Goal: Navigation & Orientation: Find specific page/section

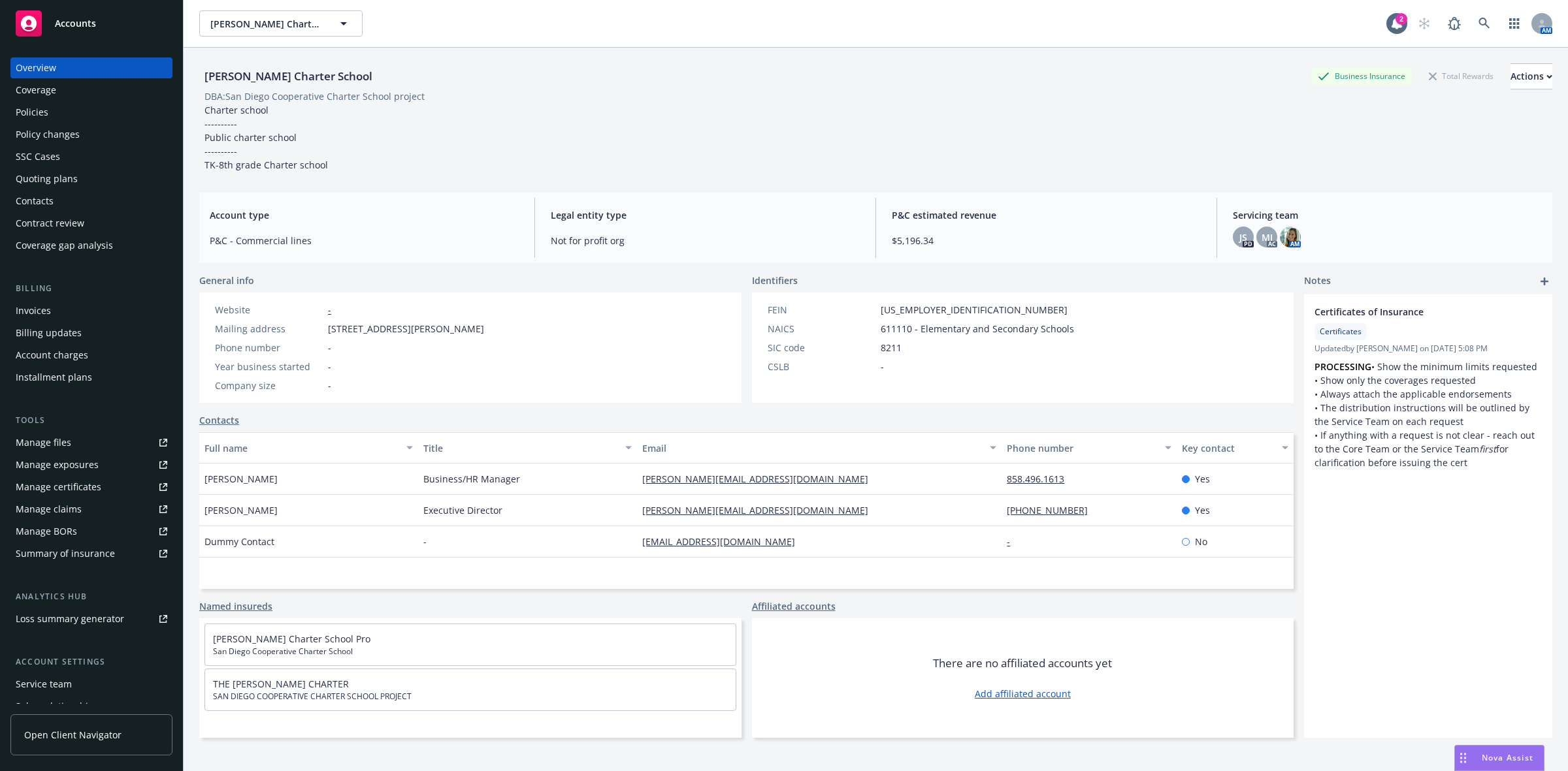
click at [398, 59] on div "[PERSON_NAME] Charter School Business Insurance Total Rewards Actions DBA: San …" at bounding box center [876, 114] width 1353 height 135
drag, startPoint x: 380, startPoint y: 77, endPoint x: 197, endPoint y: 85, distance: 183.2
click at [197, 85] on div "[PERSON_NAME] Charter School Business Insurance Total Rewards Actions DBA: San …" at bounding box center [876, 433] width 1384 height 771
copy div "[PERSON_NAME] Charter School"
click at [1479, 24] on icon at bounding box center [1484, 22] width 11 height 11
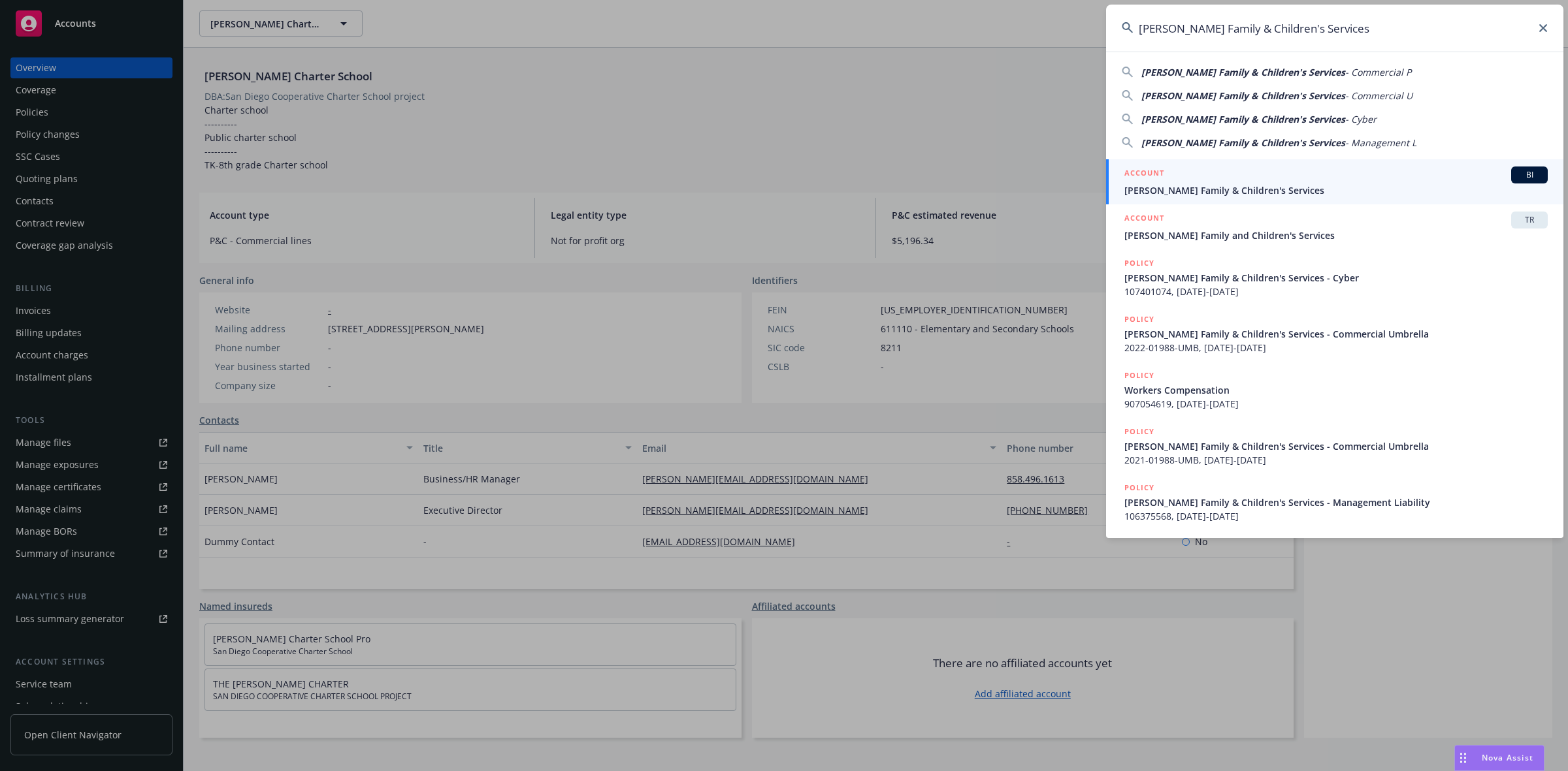
type input "[PERSON_NAME] Family & Children's Services"
click at [1181, 172] on div "ACCOUNT BI" at bounding box center [1336, 175] width 424 height 17
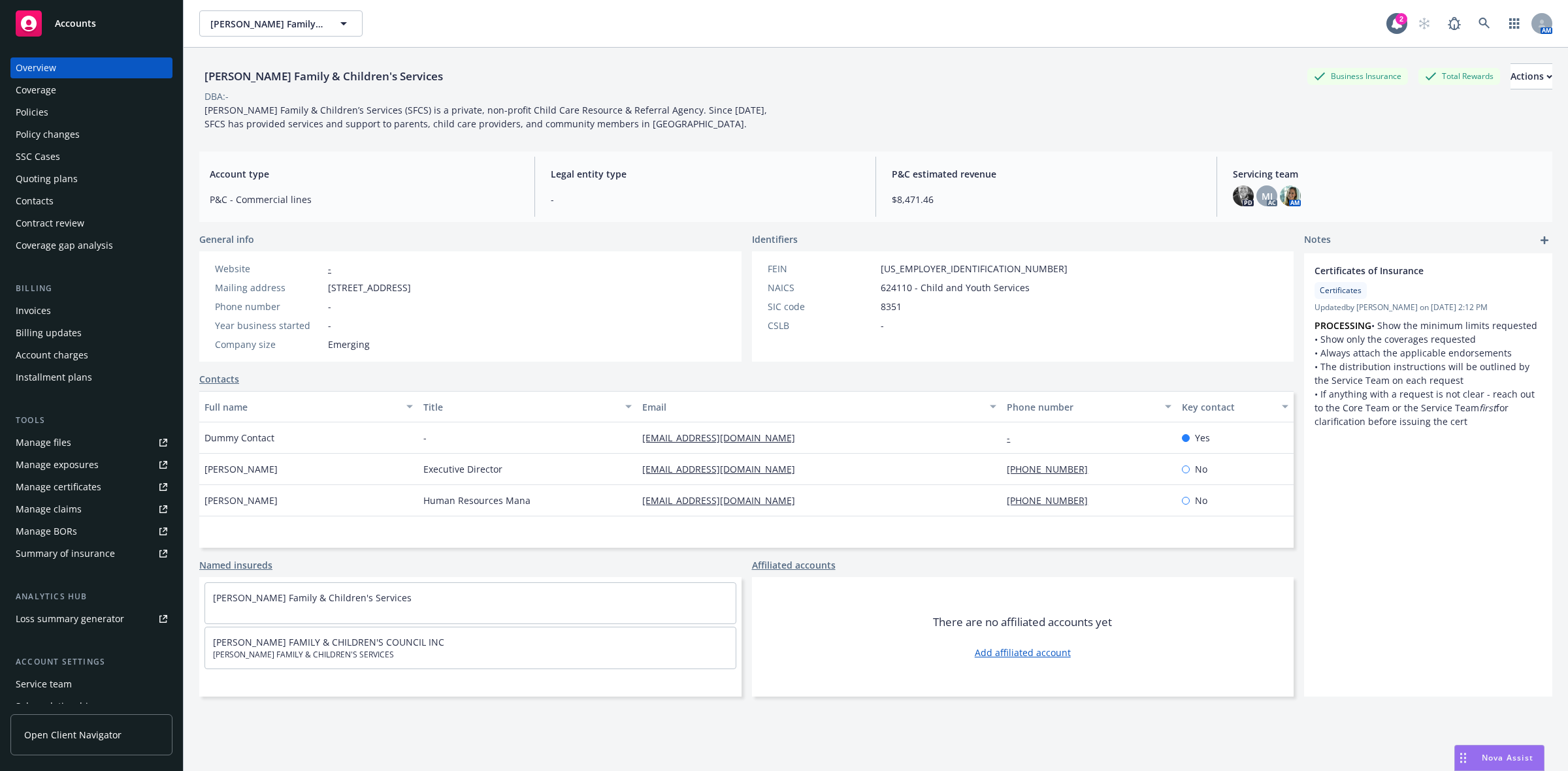
click at [37, 106] on div "Policies" at bounding box center [32, 112] width 32 height 21
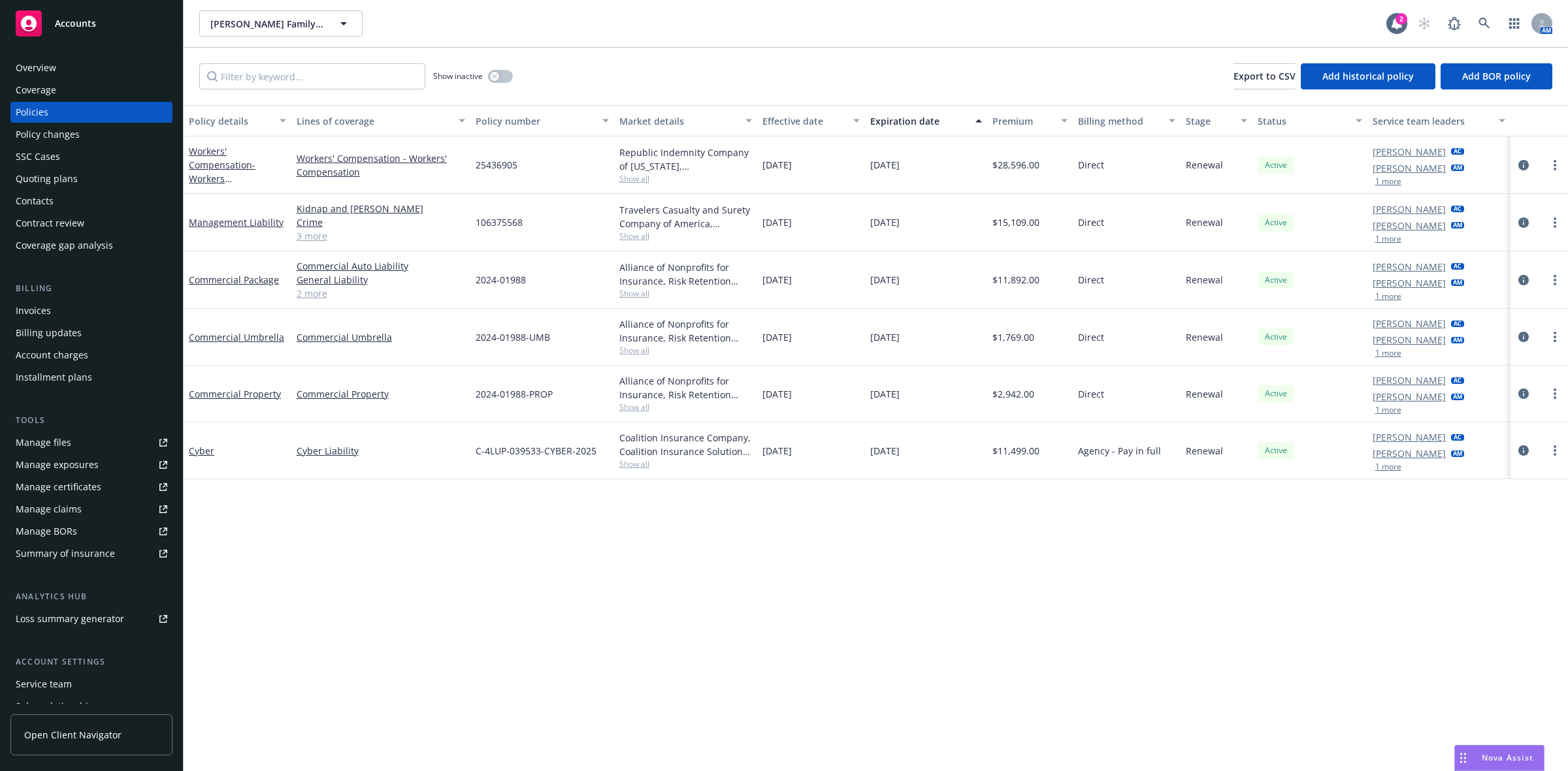
click at [64, 58] on div "Overview" at bounding box center [91, 68] width 151 height 21
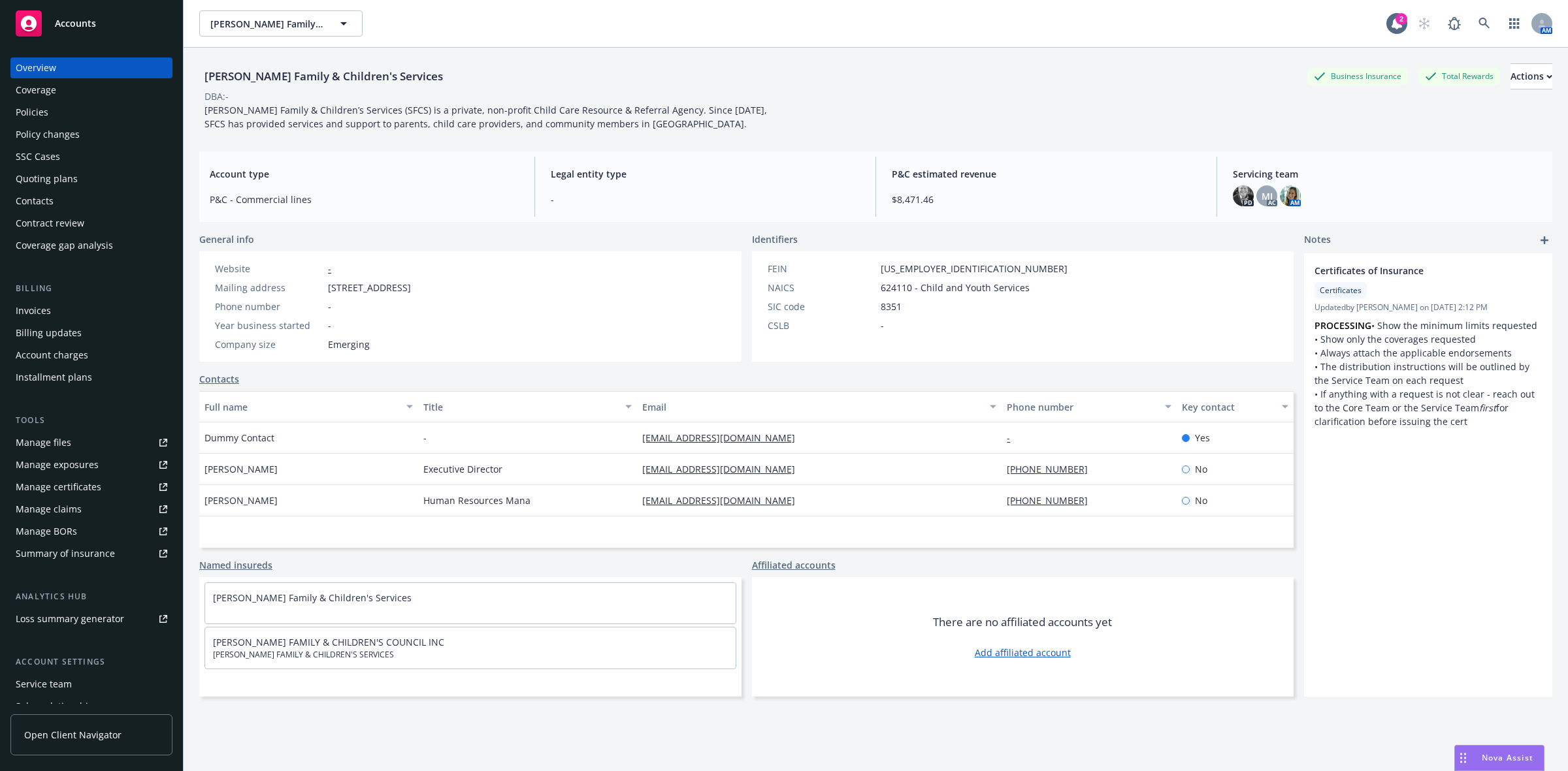
click at [86, 183] on div "Quoting plans" at bounding box center [91, 179] width 151 height 21
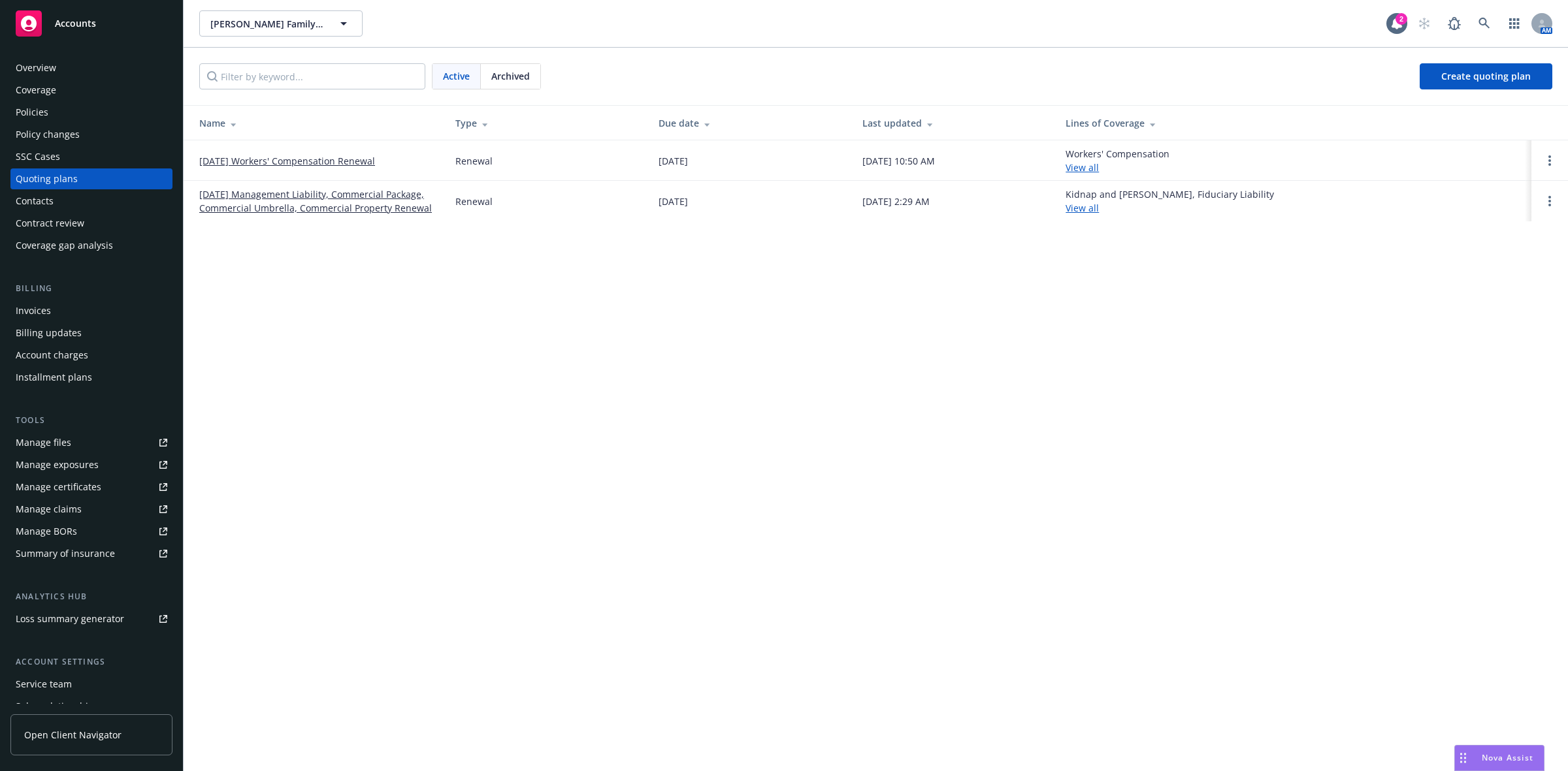
click at [304, 166] on link "[DATE] Workers' Compensation Renewal" at bounding box center [287, 161] width 176 height 14
